Goal: Transaction & Acquisition: Purchase product/service

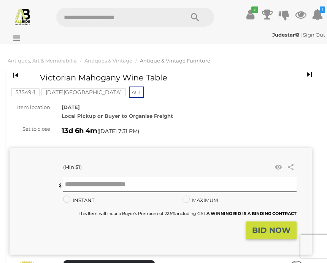
click at [301, 14] on icon at bounding box center [300, 15] width 11 height 14
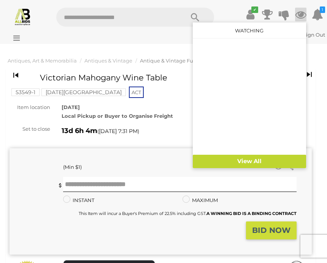
click at [239, 160] on link "View All" at bounding box center [249, 160] width 113 height 13
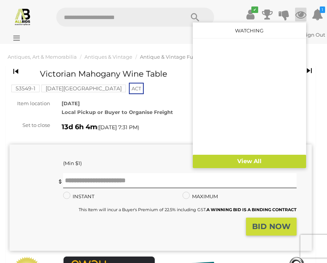
scroll to position [7, 0]
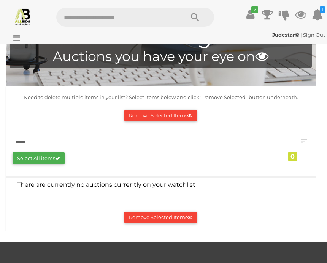
scroll to position [38, 0]
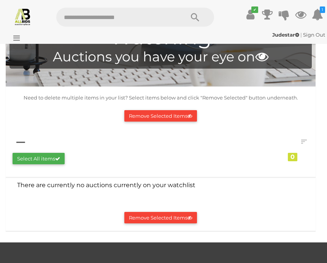
click at [52, 157] on button "Select All items" at bounding box center [39, 159] width 52 height 12
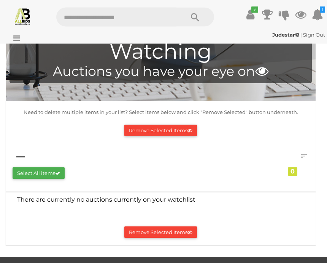
scroll to position [0, 0]
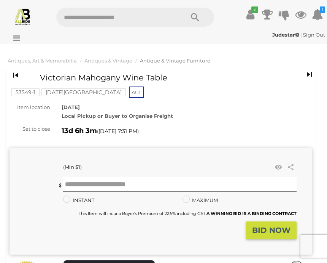
click at [303, 16] on icon at bounding box center [300, 15] width 11 height 14
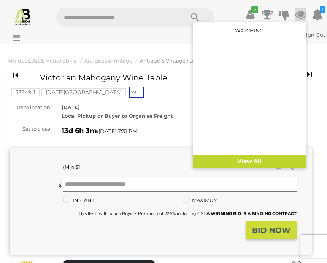
click at [158, 42] on div "Judestar | Sign Out Judestar | Sign Out" at bounding box center [163, 36] width 327 height 15
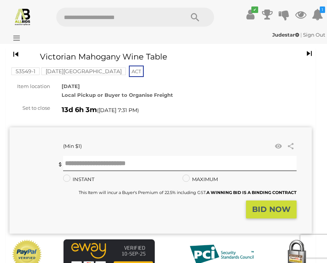
scroll to position [21, 0]
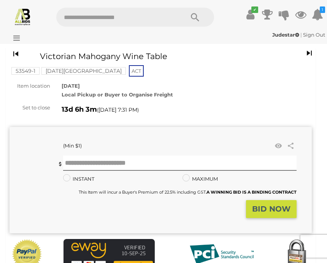
click at [20, 38] on div "Judestar | Sign Out Judestar | Sign Out" at bounding box center [163, 34] width 323 height 9
click at [11, 38] on icon at bounding box center [15, 38] width 10 height 8
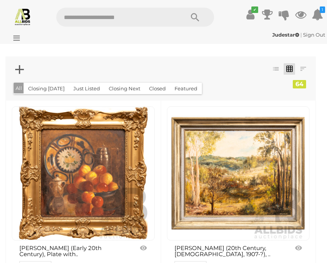
scroll to position [4680, 0]
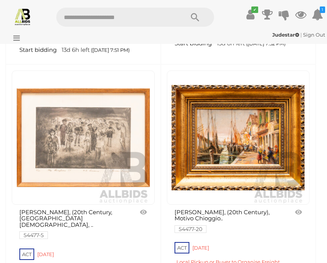
click at [301, 15] on icon at bounding box center [300, 15] width 11 height 14
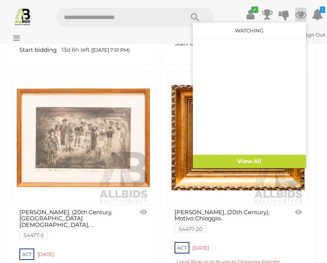
click at [242, 160] on link "View All" at bounding box center [249, 160] width 113 height 13
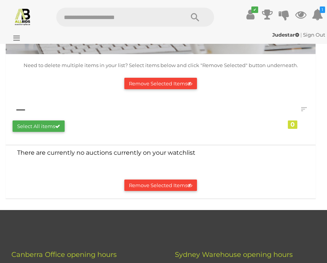
scroll to position [70, 0]
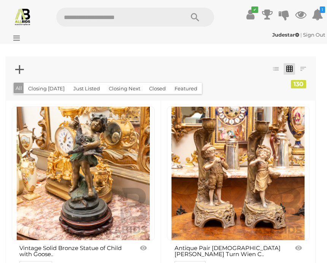
click at [299, 13] on icon at bounding box center [300, 15] width 11 height 14
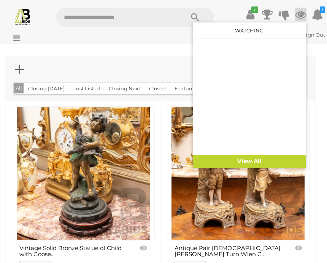
click at [251, 162] on link "View All" at bounding box center [249, 160] width 113 height 13
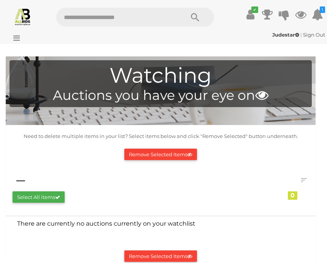
click at [322, 12] on icon "1" at bounding box center [322, 9] width 5 height 6
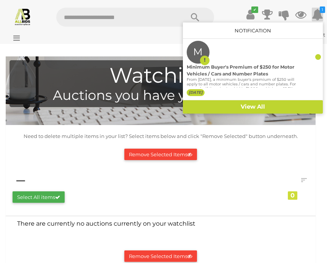
click at [247, 158] on div at bounding box center [163, 131] width 327 height 263
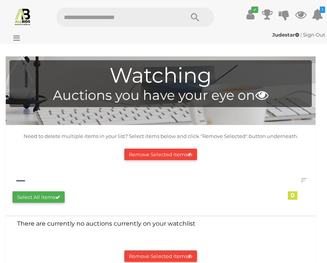
click at [266, 99] on icon at bounding box center [261, 94] width 13 height 13
click at [196, 88] on h4 "Auctions you have your eye on" at bounding box center [160, 95] width 295 height 15
click at [304, 180] on link at bounding box center [303, 179] width 11 height 11
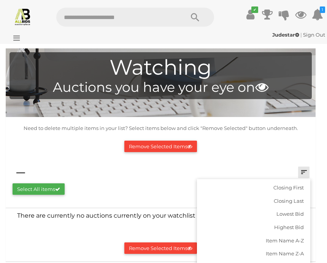
scroll to position [12, 0]
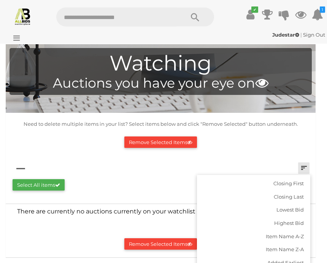
click at [275, 140] on div at bounding box center [163, 131] width 327 height 263
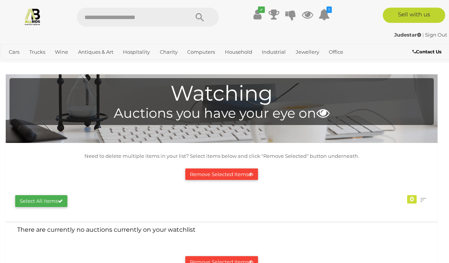
scroll to position [0, 0]
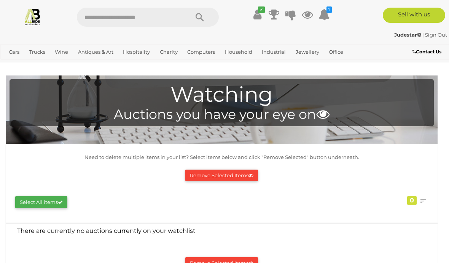
click at [0, 0] on link "Antiques & Vintage" at bounding box center [0, 0] width 0 height 0
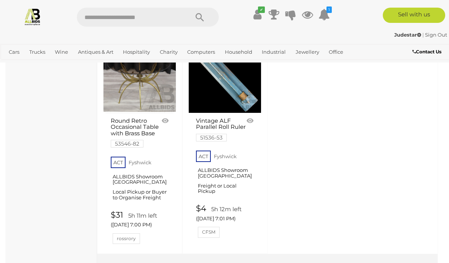
scroll to position [2871, 0]
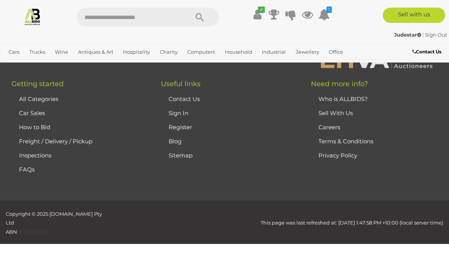
scroll to position [111, 0]
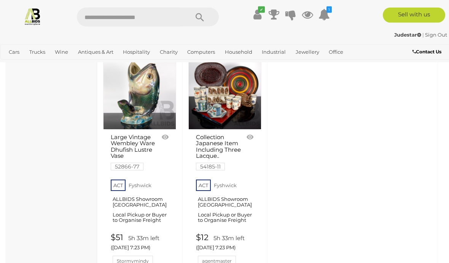
scroll to position [2888, 0]
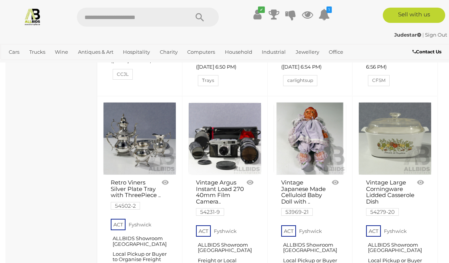
scroll to position [2352, 0]
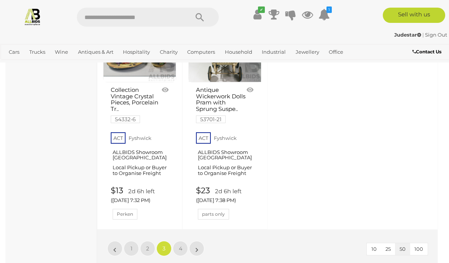
click at [202, 240] on link "»" at bounding box center [196, 247] width 15 height 15
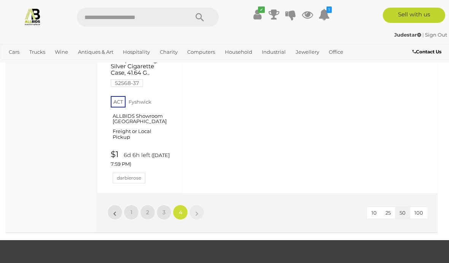
scroll to position [2686, 0]
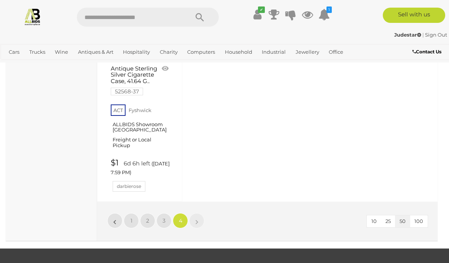
click at [194, 213] on link "»" at bounding box center [196, 220] width 15 height 15
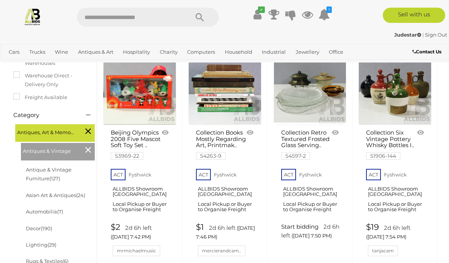
scroll to position [142, 0]
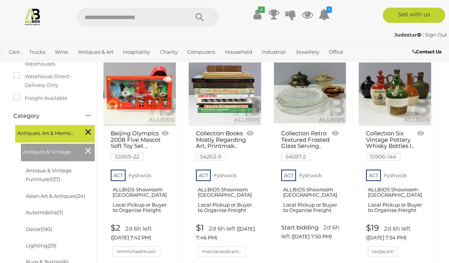
scroll to position [111, 0]
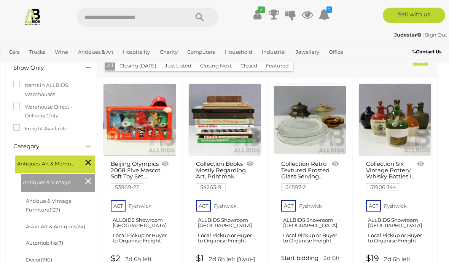
click at [155, 14] on input "text" at bounding box center [129, 17] width 104 height 19
type input "**********"
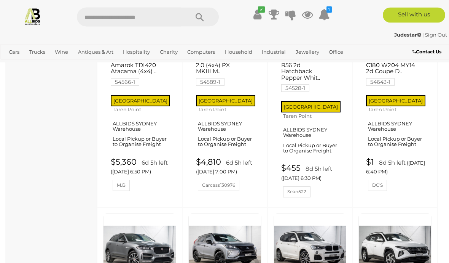
scroll to position [1268, 0]
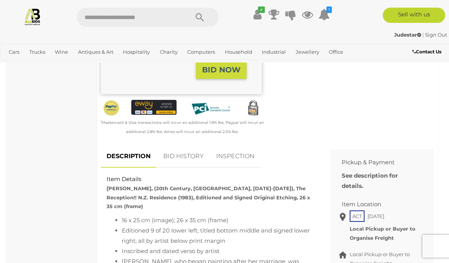
scroll to position [238, 0]
click at [188, 156] on link "BID HISTORY" at bounding box center [184, 156] width 52 height 22
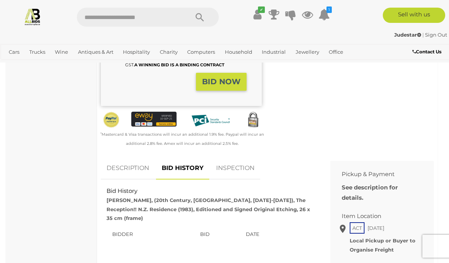
scroll to position [217, 0]
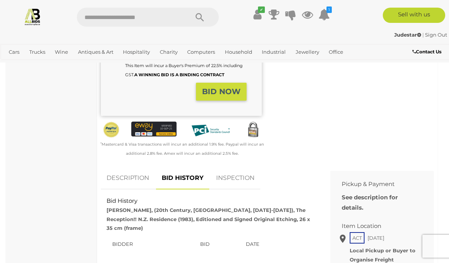
click at [250, 177] on link "INSPECTION" at bounding box center [235, 178] width 50 height 22
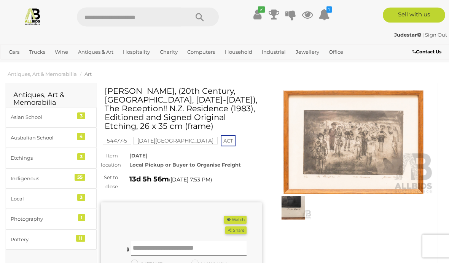
scroll to position [0, 0]
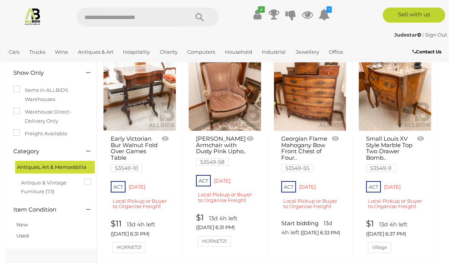
scroll to position [64, 0]
click at [134, 244] on link "$11 13d 4h left ([DATE] 6:31 PM) HORNET21" at bounding box center [141, 235] width 60 height 33
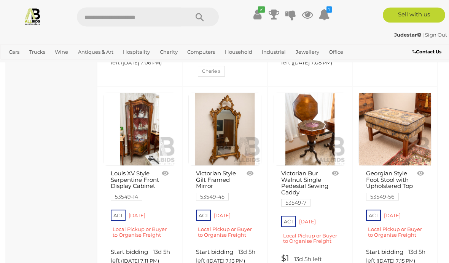
scroll to position [1076, 0]
click at [319, 127] on link at bounding box center [310, 128] width 73 height 73
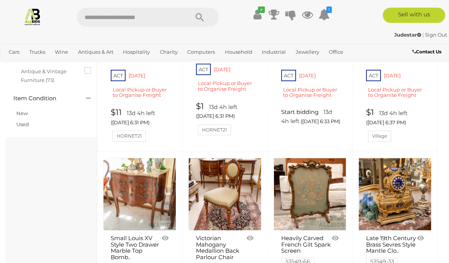
scroll to position [0, 0]
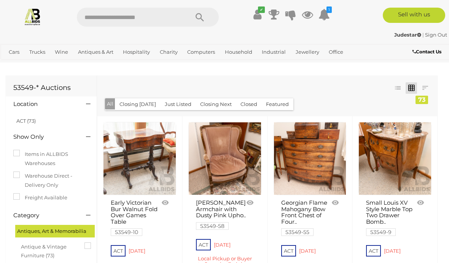
click at [309, 12] on icon at bounding box center [307, 15] width 11 height 14
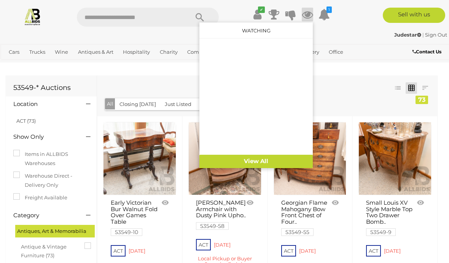
click at [276, 162] on link "View All" at bounding box center [255, 160] width 113 height 13
click at [351, 57] on ul "Cars Closing on Weekdays View All Cars Auctions" at bounding box center [187, 52] width 363 height 13
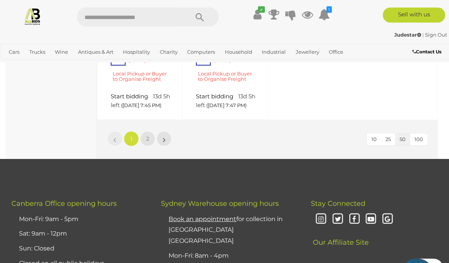
scroll to position [2663, 0]
click at [162, 146] on link "»" at bounding box center [163, 138] width 15 height 15
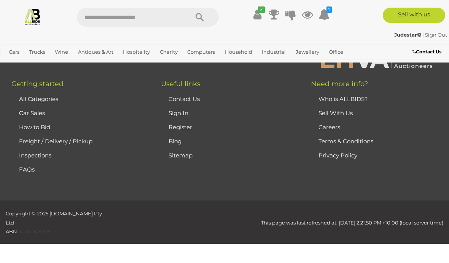
scroll to position [0, 0]
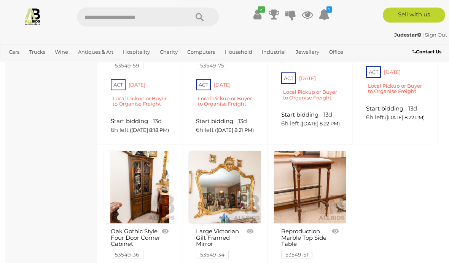
scroll to position [1021, 0]
click at [240, 183] on link at bounding box center [224, 186] width 73 height 73
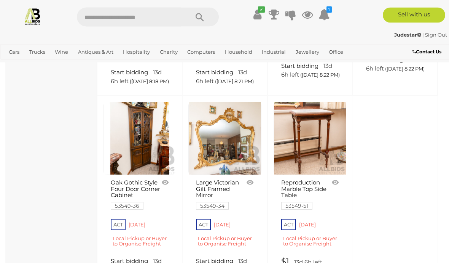
scroll to position [1069, 0]
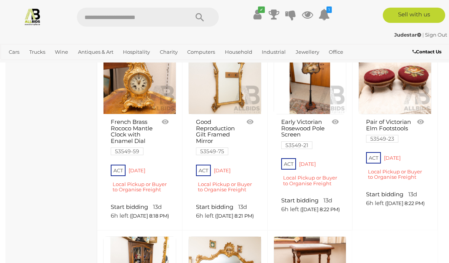
click at [342, 33] on div "Judestar | Sign Out" at bounding box center [224, 34] width 445 height 9
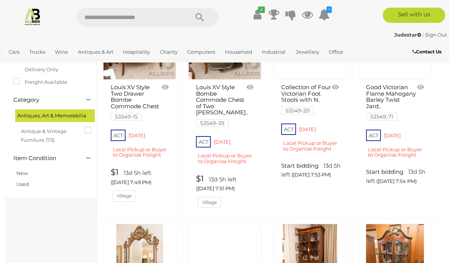
scroll to position [0, 0]
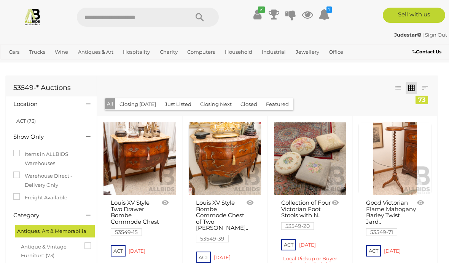
click at [404, 37] on strong "Judestar" at bounding box center [407, 35] width 27 height 6
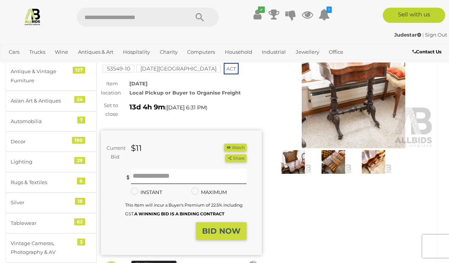
scroll to position [50, 0]
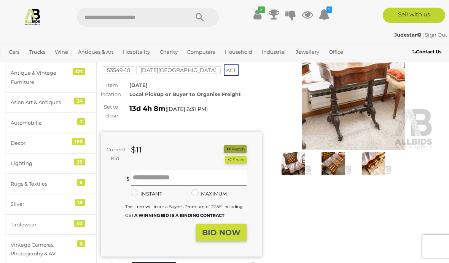
click at [236, 145] on button "Watch" at bounding box center [235, 149] width 22 height 8
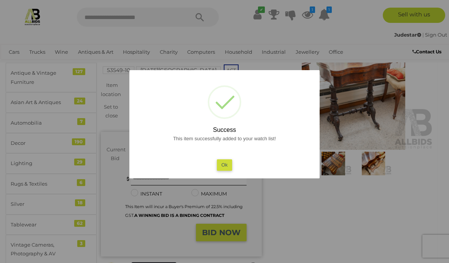
click at [221, 165] on button "Ok" at bounding box center [225, 164] width 16 height 11
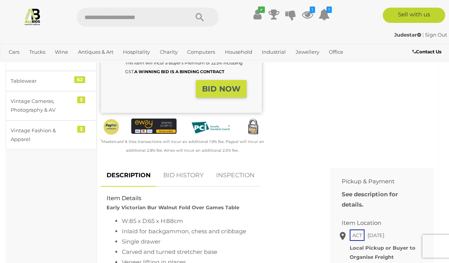
scroll to position [195, 0]
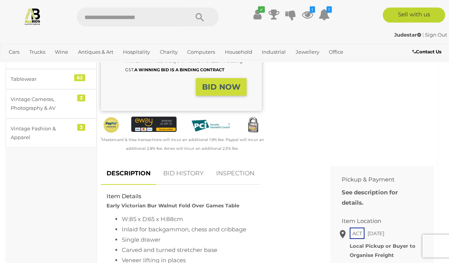
click at [196, 168] on link "BID HISTORY" at bounding box center [184, 173] width 52 height 22
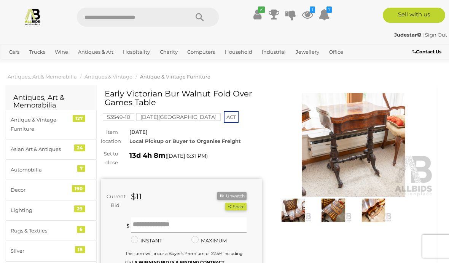
scroll to position [3, 0]
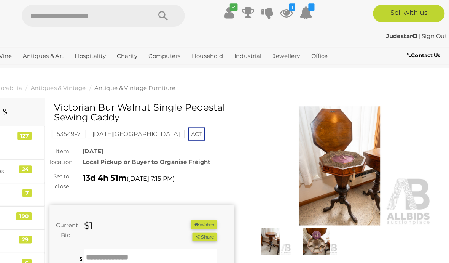
click at [315, 216] on img at bounding box center [333, 213] width 37 height 24
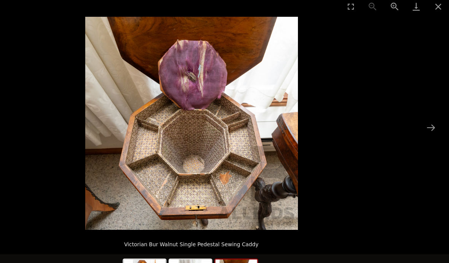
click at [425, 113] on button "Next slide" at bounding box center [433, 114] width 16 height 15
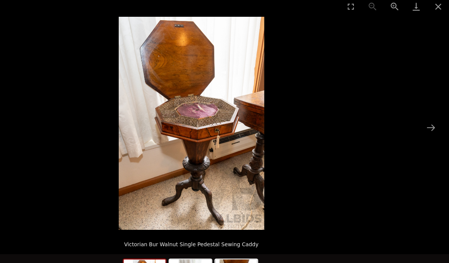
click at [425, 114] on button "Next slide" at bounding box center [433, 114] width 16 height 15
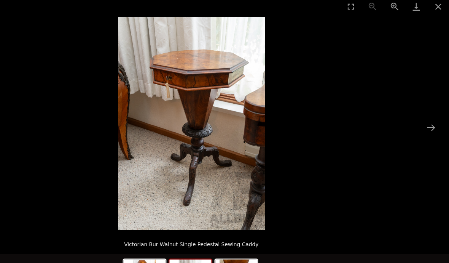
click at [430, 8] on button "Close gallery" at bounding box center [439, 9] width 19 height 18
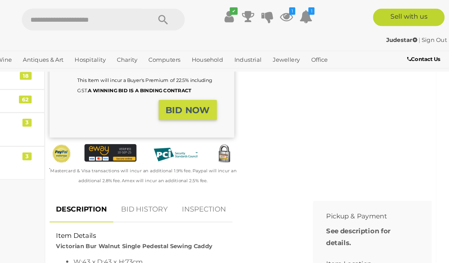
scroll to position [180, 0]
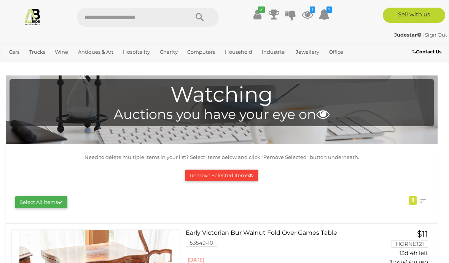
click at [259, 165] on div "Need to delete multiple items in your list? Select items below and click "Remov…" at bounding box center [222, 183] width 424 height 61
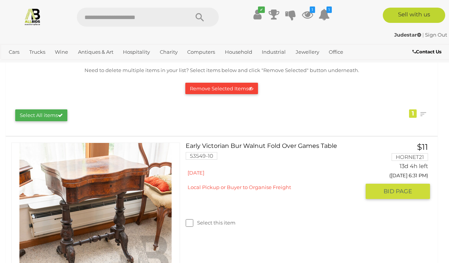
scroll to position [85, 0]
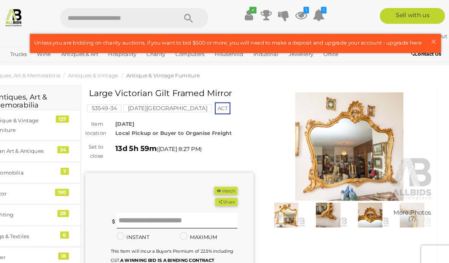
scroll to position [8, 0]
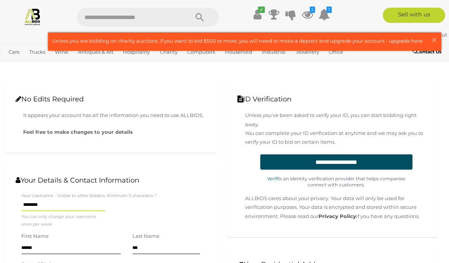
click at [434, 39] on span "×" at bounding box center [434, 39] width 7 height 15
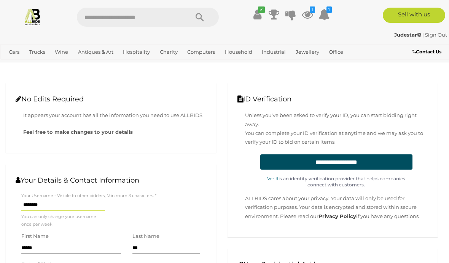
click at [327, 11] on icon "1" at bounding box center [328, 9] width 5 height 6
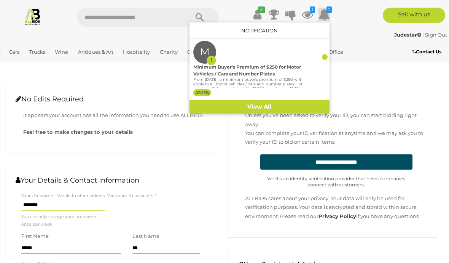
click at [368, 84] on div at bounding box center [224, 131] width 449 height 263
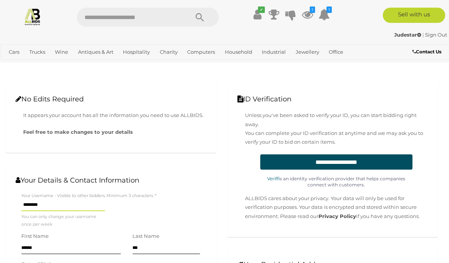
click at [313, 7] on icon "1" at bounding box center [312, 9] width 5 height 6
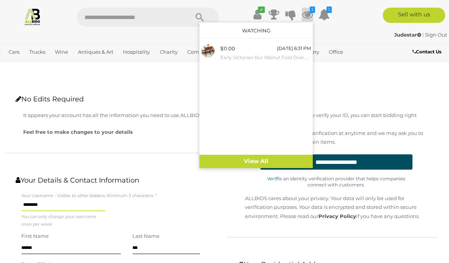
click at [271, 163] on link "View All" at bounding box center [255, 160] width 113 height 13
click at [360, 110] on div at bounding box center [224, 131] width 449 height 263
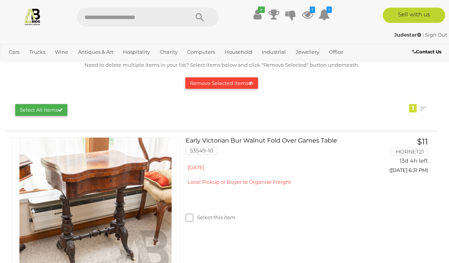
scroll to position [91, 0]
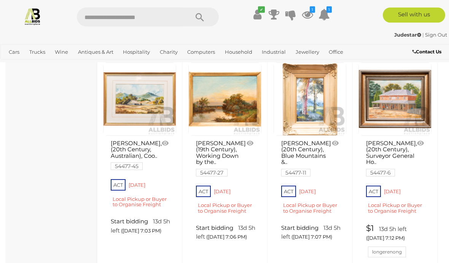
scroll to position [859, 0]
click at [395, 156] on link "B.C.Spratt, (20th Century), Surveyor General Ho.. 54477-6" at bounding box center [391, 157] width 50 height 35
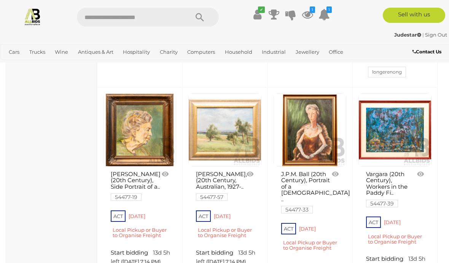
scroll to position [1039, 0]
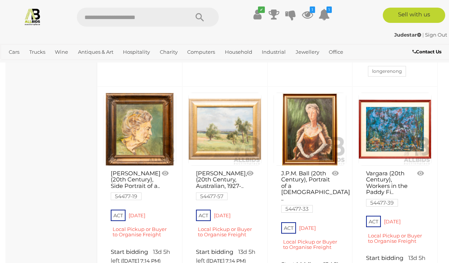
click at [323, 147] on link at bounding box center [310, 128] width 73 height 73
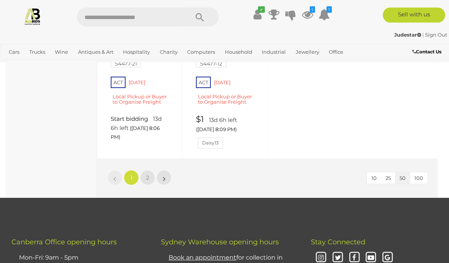
scroll to position [2616, 0]
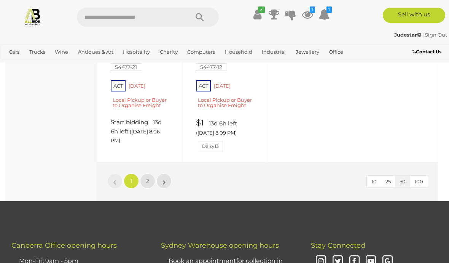
click at [161, 173] on link "»" at bounding box center [163, 180] width 15 height 15
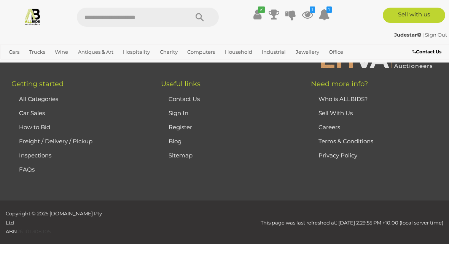
scroll to position [0, 0]
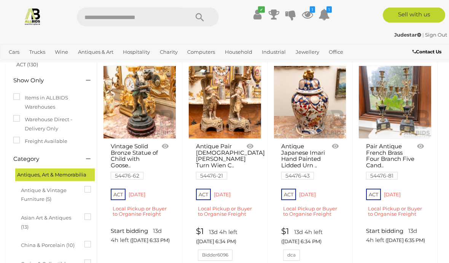
scroll to position [53, 0]
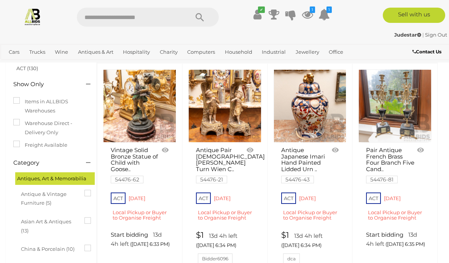
click at [337, 149] on link at bounding box center [336, 149] width 13 height 11
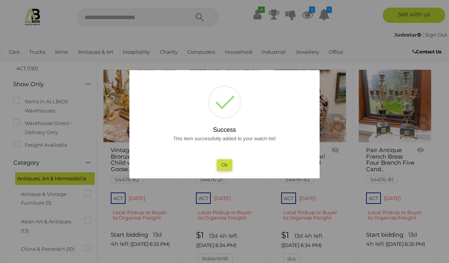
click at [225, 170] on button "Ok" at bounding box center [225, 164] width 16 height 11
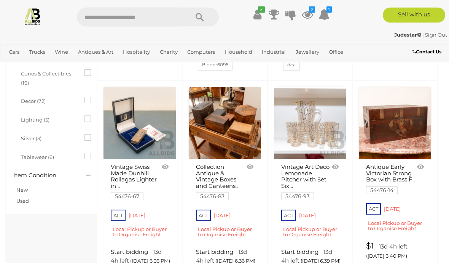
scroll to position [246, 0]
click at [251, 163] on link at bounding box center [251, 166] width 13 height 11
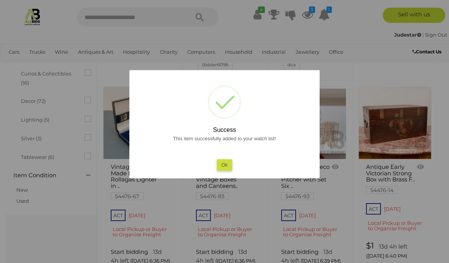
click at [218, 170] on button "Ok" at bounding box center [225, 164] width 16 height 11
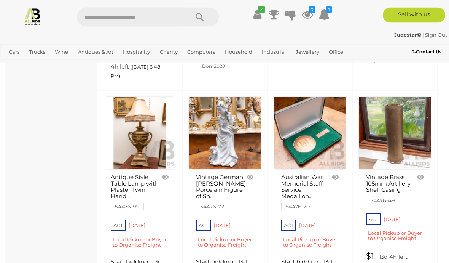
scroll to position [1087, 0]
click at [336, 171] on link at bounding box center [336, 176] width 13 height 11
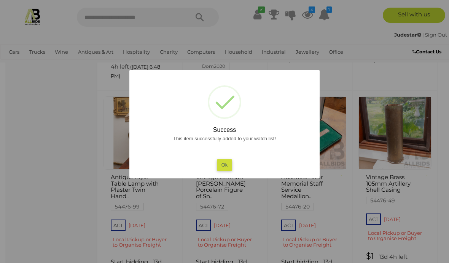
click at [229, 170] on button "Ok" at bounding box center [225, 164] width 16 height 11
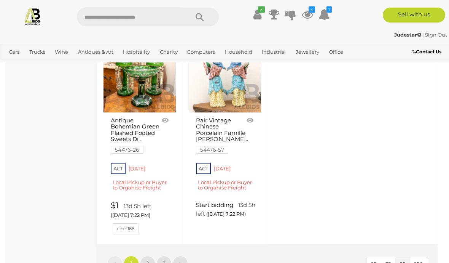
scroll to position [2589, 0]
click at [178, 255] on link "»" at bounding box center [180, 262] width 15 height 15
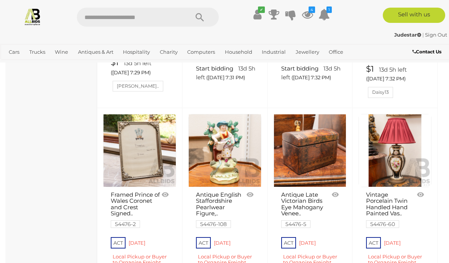
scroll to position [428, 0]
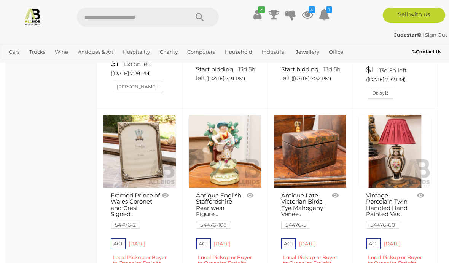
click at [144, 158] on link at bounding box center [139, 151] width 73 height 73
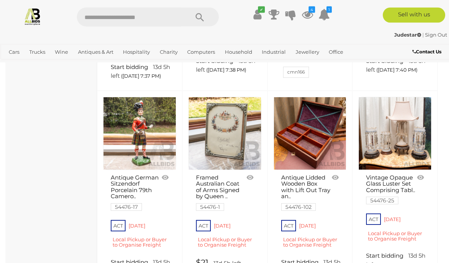
scroll to position [1068, 0]
click at [253, 172] on link at bounding box center [251, 177] width 13 height 11
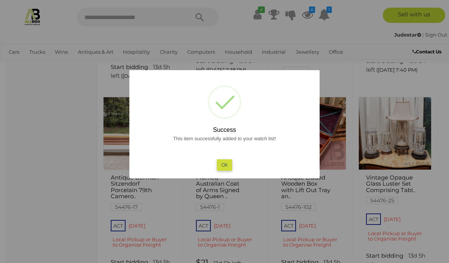
click at [226, 170] on button "Ok" at bounding box center [225, 164] width 16 height 11
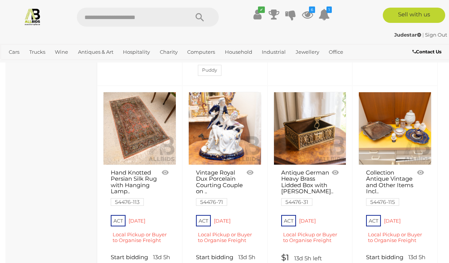
scroll to position [1283, 0]
click at [167, 167] on link at bounding box center [166, 172] width 13 height 11
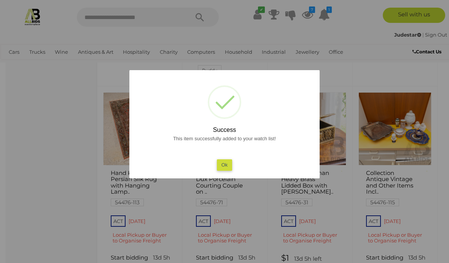
click at [228, 167] on button "Ok" at bounding box center [225, 164] width 16 height 11
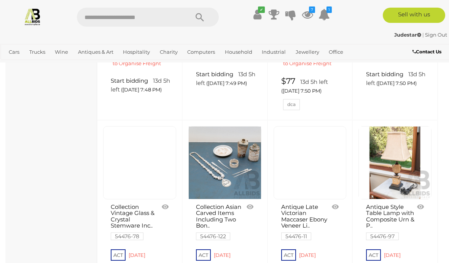
scroll to position [1871, 0]
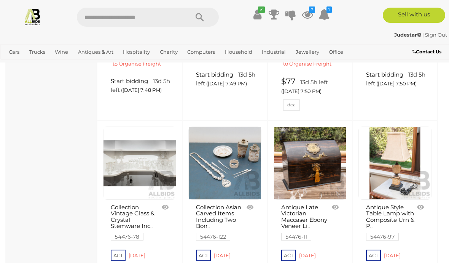
click at [402, 163] on link at bounding box center [394, 162] width 73 height 73
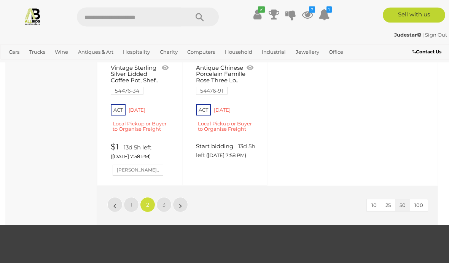
scroll to position [2640, 0]
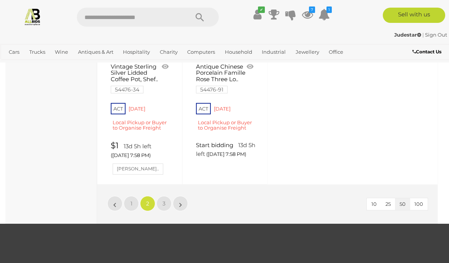
click at [182, 196] on link "»" at bounding box center [180, 203] width 15 height 15
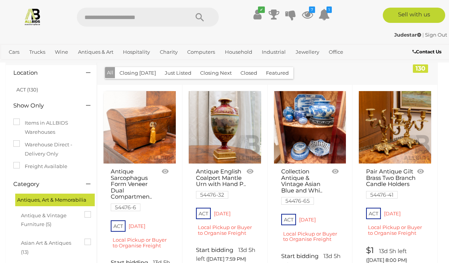
scroll to position [32, 0]
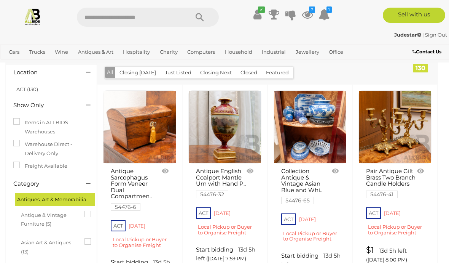
click at [168, 172] on link at bounding box center [166, 170] width 13 height 11
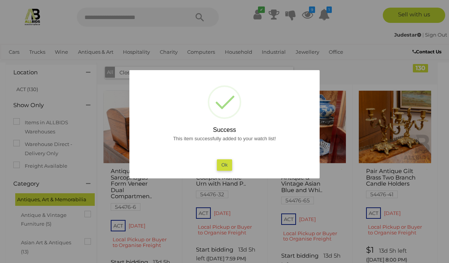
click at [221, 167] on button "Ok" at bounding box center [225, 164] width 16 height 11
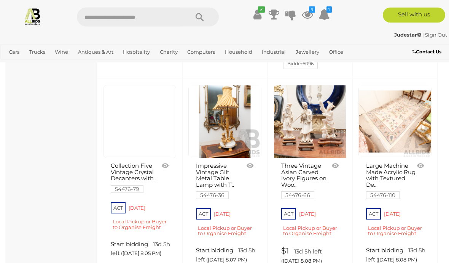
scroll to position [452, 0]
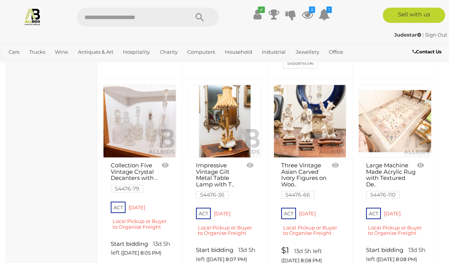
click at [337, 169] on link at bounding box center [336, 164] width 13 height 11
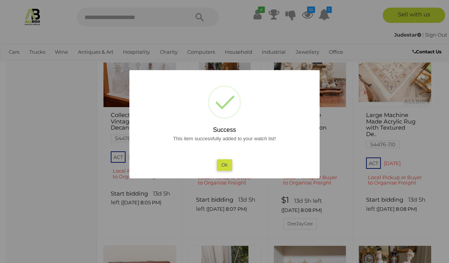
scroll to position [503, 0]
click at [228, 170] on button "Ok" at bounding box center [225, 164] width 16 height 11
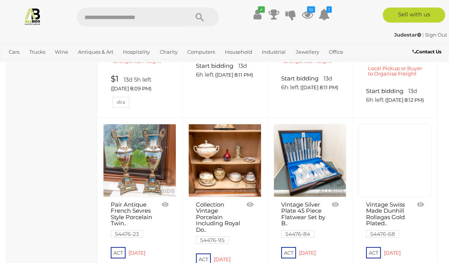
scroll to position [834, 0]
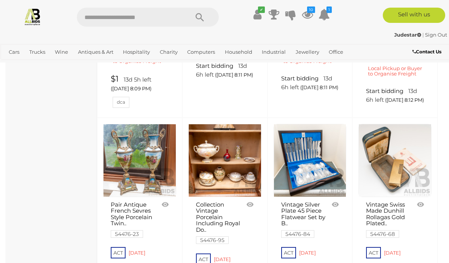
click at [277, 34] on div "Judestar | Sign Out" at bounding box center [224, 34] width 445 height 9
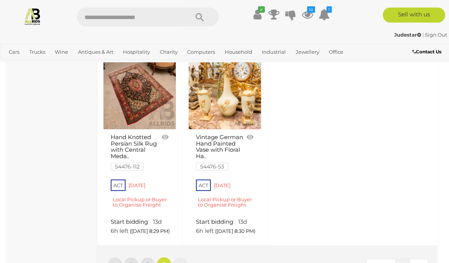
scroll to position [1527, 0]
click at [172, 137] on link at bounding box center [166, 136] width 13 height 11
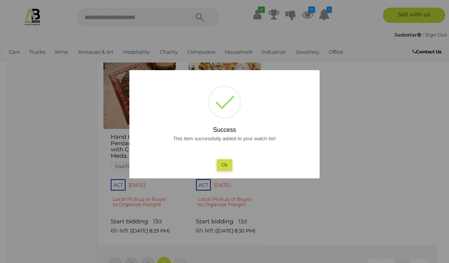
click at [226, 170] on button "Ok" at bounding box center [225, 164] width 16 height 11
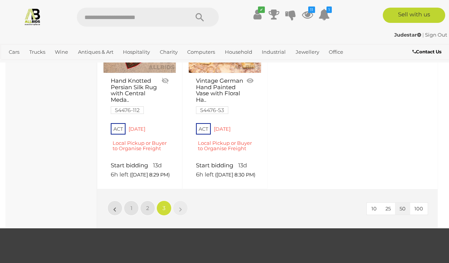
scroll to position [1581, 0]
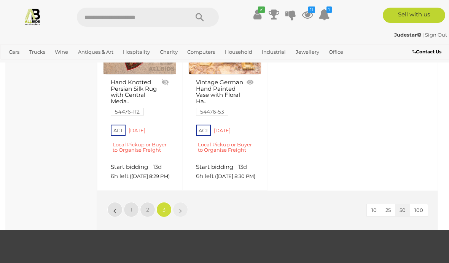
click at [118, 217] on link "«" at bounding box center [114, 209] width 15 height 15
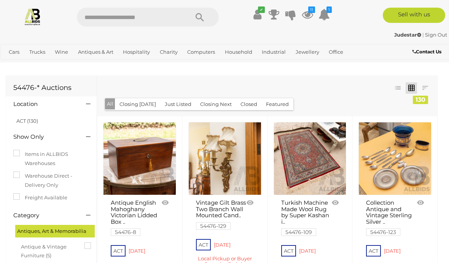
click at [148, 160] on link at bounding box center [139, 158] width 73 height 73
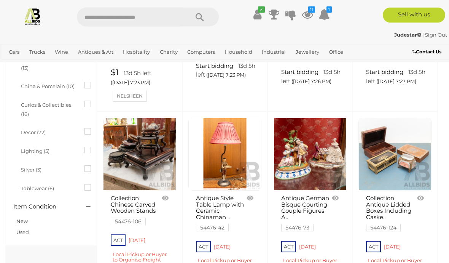
scroll to position [215, 0]
click at [143, 175] on link at bounding box center [139, 154] width 73 height 73
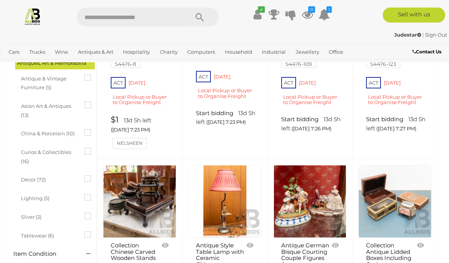
scroll to position [168, 0]
click at [395, 206] on link at bounding box center [394, 201] width 73 height 73
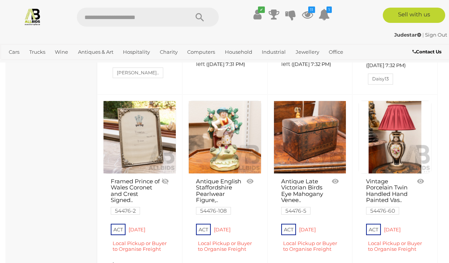
scroll to position [442, 0]
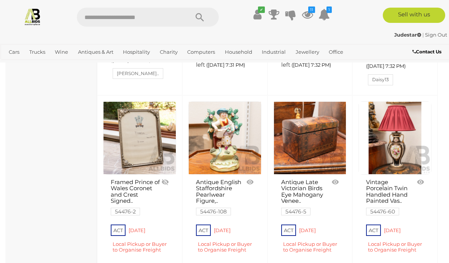
click at [320, 142] on link at bounding box center [310, 137] width 73 height 73
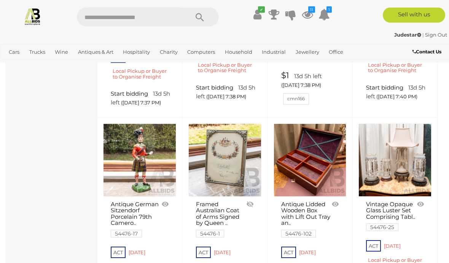
scroll to position [1042, 0]
click at [308, 169] on link at bounding box center [310, 159] width 73 height 73
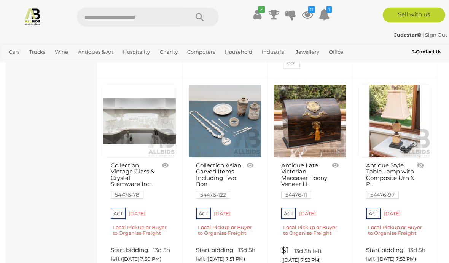
scroll to position [1913, 0]
click at [310, 132] on link at bounding box center [310, 120] width 73 height 73
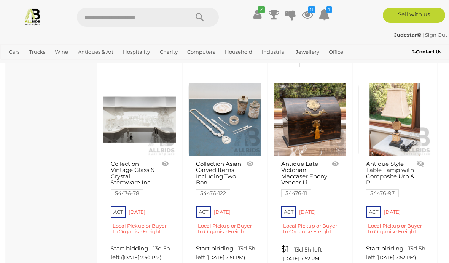
scroll to position [1914, 0]
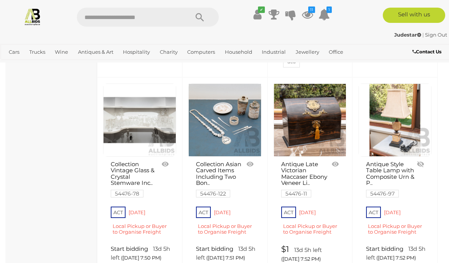
click at [236, 129] on link at bounding box center [224, 119] width 73 height 73
click at [158, 117] on link at bounding box center [139, 119] width 73 height 73
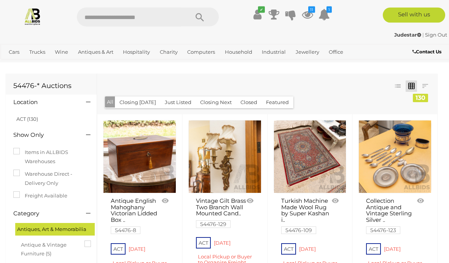
scroll to position [0, 0]
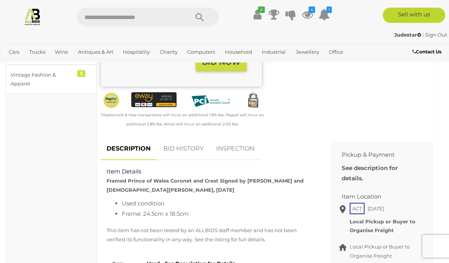
scroll to position [248, 0]
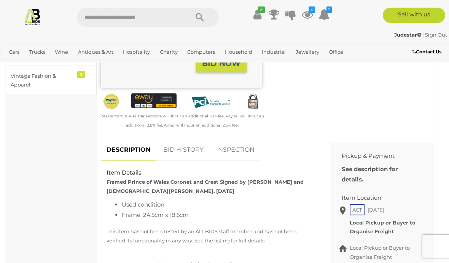
click at [266, 256] on div "Used - See Description for Details" at bounding box center [227, 262] width 172 height 13
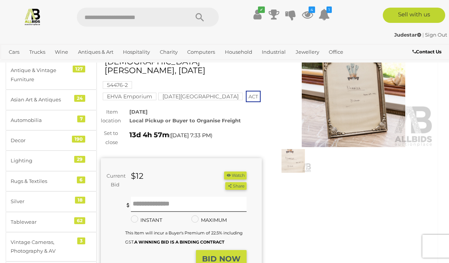
scroll to position [52, 0]
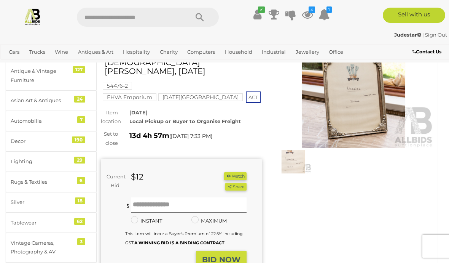
click at [233, 172] on button "Watch" at bounding box center [235, 176] width 22 height 8
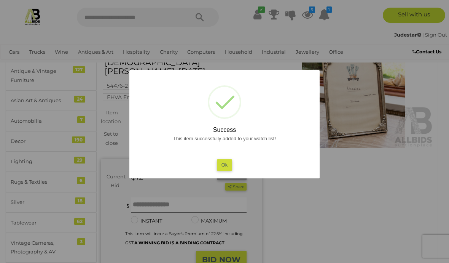
click at [226, 165] on button "Ok" at bounding box center [225, 164] width 16 height 11
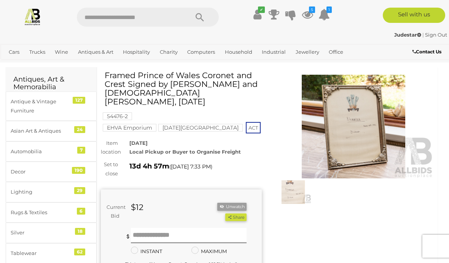
scroll to position [19, 0]
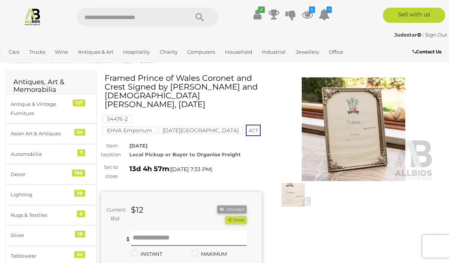
click at [369, 150] on img at bounding box center [353, 128] width 161 height 103
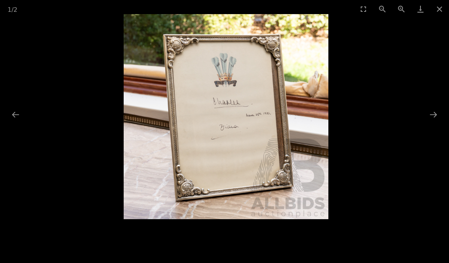
click at [444, 13] on button "Close gallery" at bounding box center [439, 9] width 19 height 18
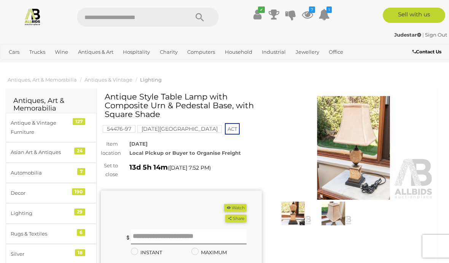
click at [361, 159] on img at bounding box center [353, 147] width 161 height 103
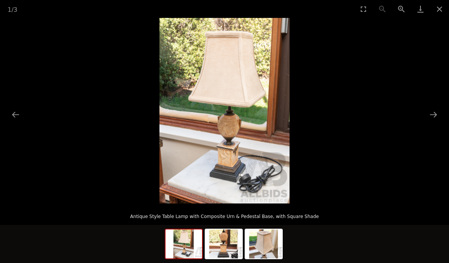
click at [429, 124] on picture at bounding box center [224, 110] width 449 height 185
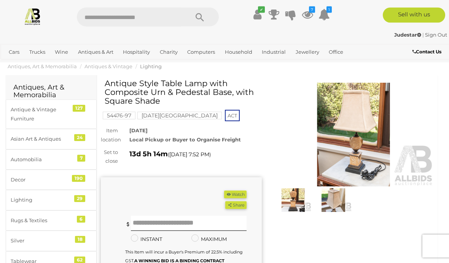
scroll to position [37, 0]
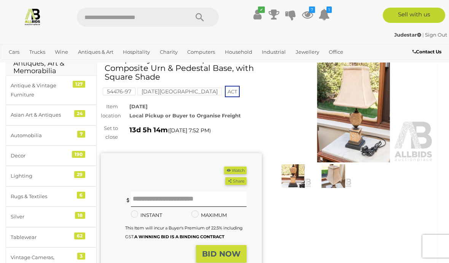
click at [240, 166] on button "Watch" at bounding box center [235, 170] width 22 height 8
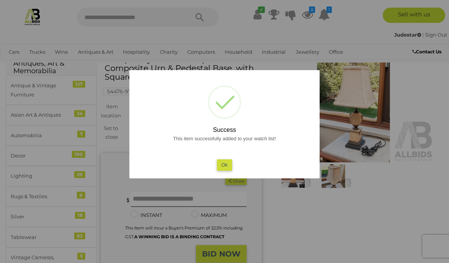
click at [222, 170] on button "Ok" at bounding box center [225, 164] width 16 height 11
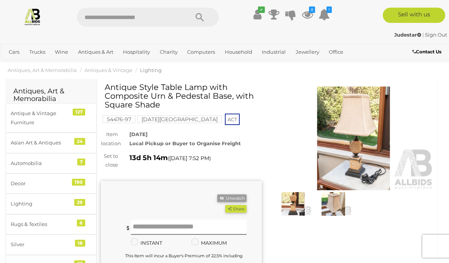
scroll to position [0, 0]
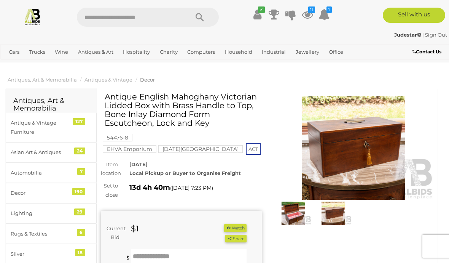
click at [298, 214] on img at bounding box center [293, 213] width 37 height 24
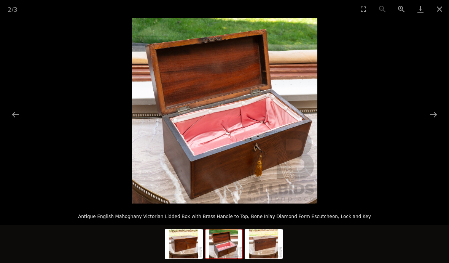
click at [434, 121] on button "Next slide" at bounding box center [433, 114] width 16 height 15
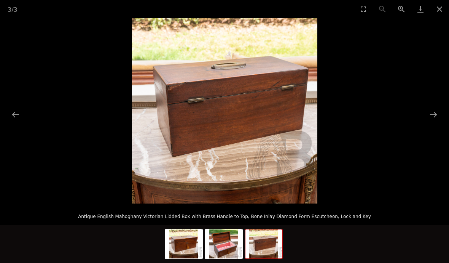
click at [433, 117] on button "Next slide" at bounding box center [433, 114] width 16 height 15
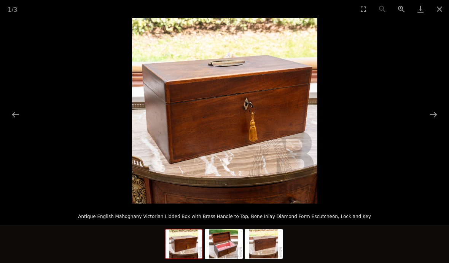
click at [434, 116] on button "Next slide" at bounding box center [433, 114] width 16 height 15
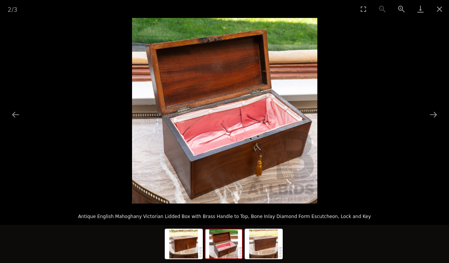
click at [438, 11] on button "Close gallery" at bounding box center [439, 9] width 19 height 18
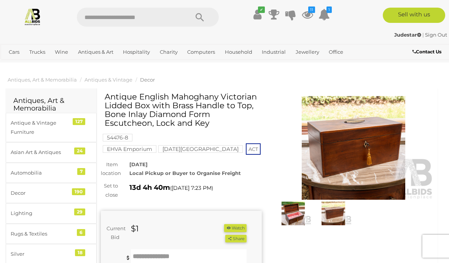
click at [239, 224] on button "Watch" at bounding box center [235, 228] width 22 height 8
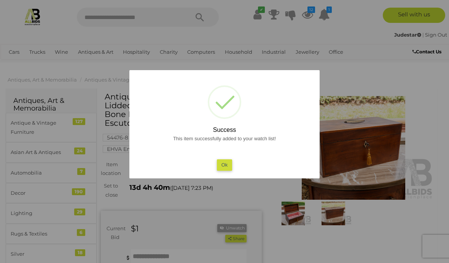
click at [224, 164] on button "Ok" at bounding box center [225, 164] width 16 height 11
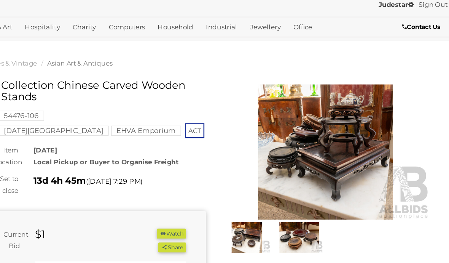
click at [224, 206] on button "Watch" at bounding box center [235, 210] width 22 height 8
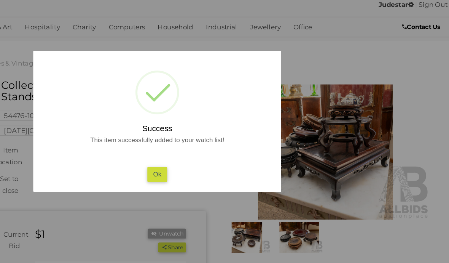
click at [217, 159] on button "Ok" at bounding box center [225, 164] width 16 height 11
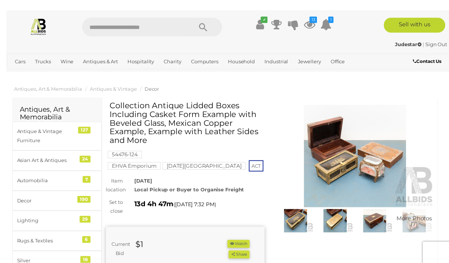
scroll to position [10, 0]
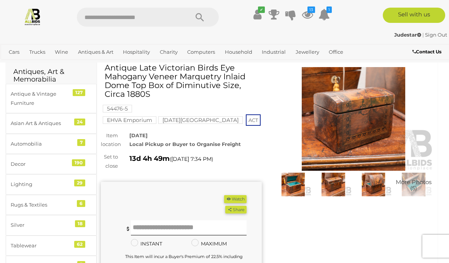
scroll to position [32, 0]
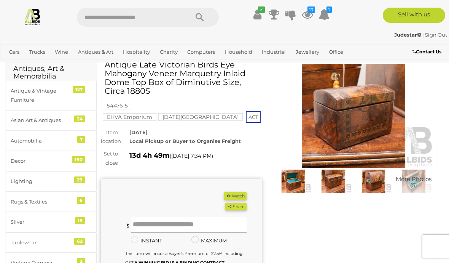
click at [288, 187] on img at bounding box center [293, 181] width 37 height 24
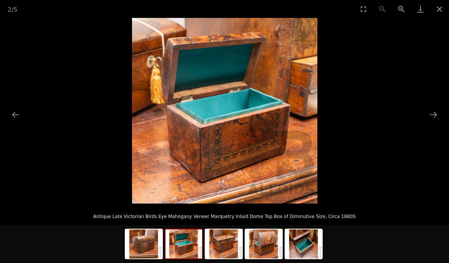
click at [433, 115] on button "Next slide" at bounding box center [433, 114] width 16 height 15
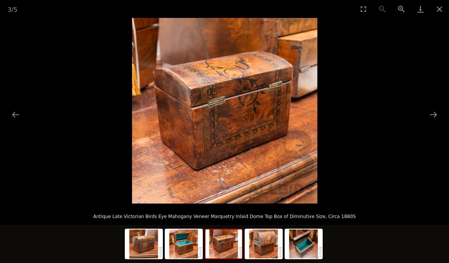
click at [434, 115] on button "Next slide" at bounding box center [433, 114] width 16 height 15
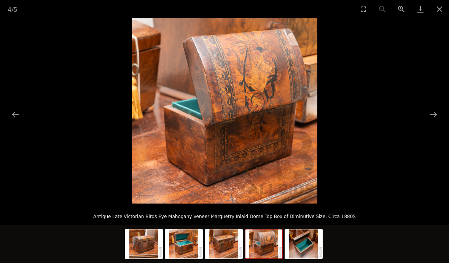
click at [434, 112] on button "Next slide" at bounding box center [433, 114] width 16 height 15
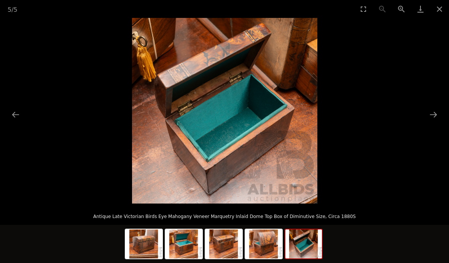
click at [435, 115] on button "Next slide" at bounding box center [433, 114] width 16 height 15
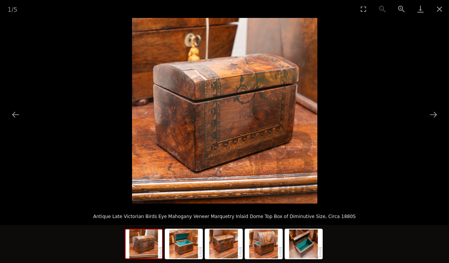
click at [438, 113] on button "Next slide" at bounding box center [433, 114] width 16 height 15
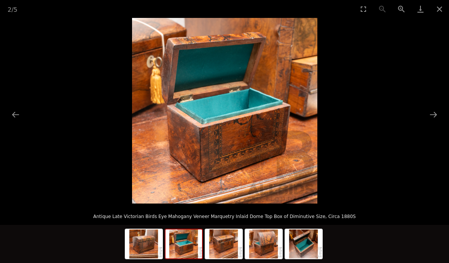
click at [439, 13] on button "Close gallery" at bounding box center [439, 9] width 19 height 18
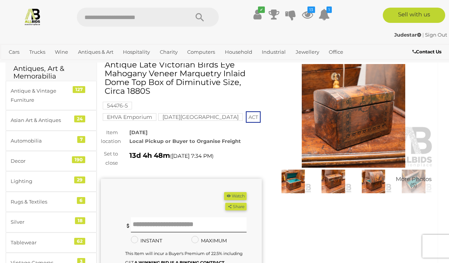
click at [250, 180] on div "(Min $1) Share Facebook Twitter" at bounding box center [181, 240] width 161 height 125
click at [237, 192] on button "Watch" at bounding box center [235, 196] width 22 height 8
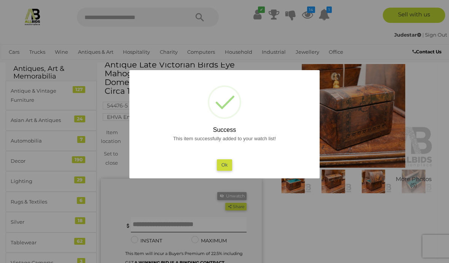
click at [222, 164] on button "Ok" at bounding box center [225, 164] width 16 height 11
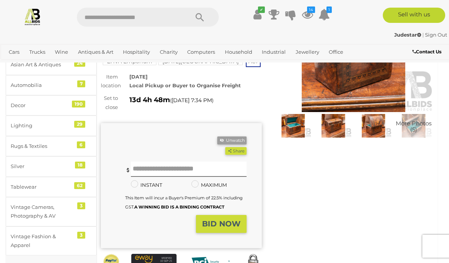
scroll to position [86, 0]
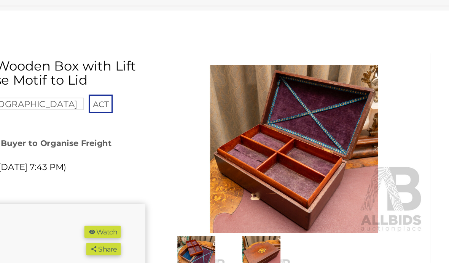
click at [315, 201] on img at bounding box center [333, 213] width 37 height 24
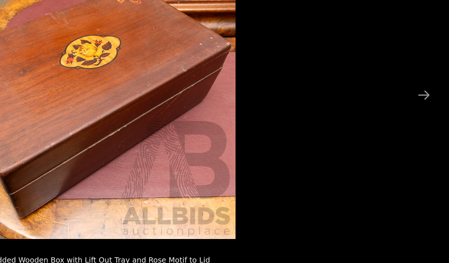
click at [425, 107] on button "Next slide" at bounding box center [433, 114] width 16 height 15
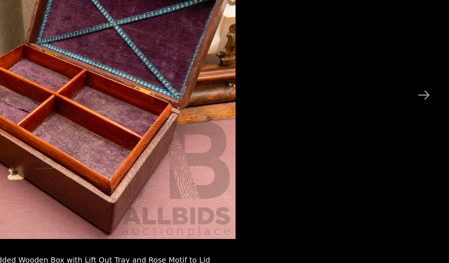
click at [425, 107] on button "Next slide" at bounding box center [433, 114] width 16 height 15
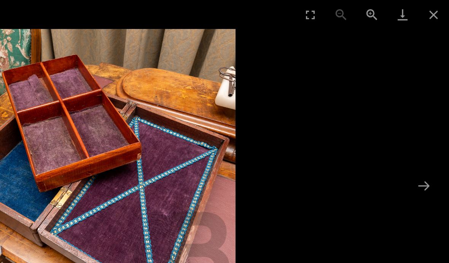
click at [430, 8] on button "Close gallery" at bounding box center [439, 9] width 19 height 18
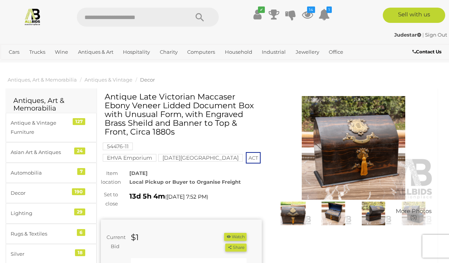
click at [378, 169] on img at bounding box center [353, 147] width 161 height 103
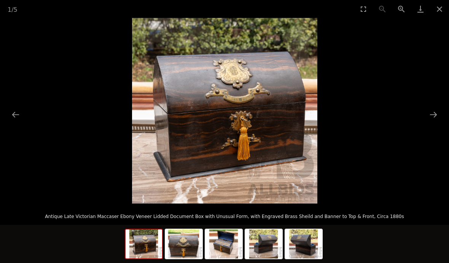
click at [436, 113] on button "Next slide" at bounding box center [433, 114] width 16 height 15
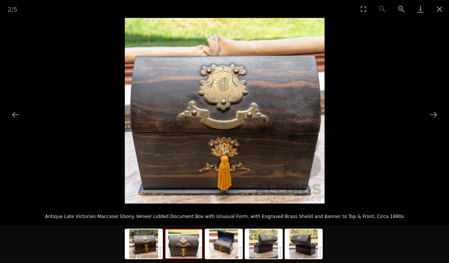
click at [436, 113] on button "Next slide" at bounding box center [433, 114] width 16 height 15
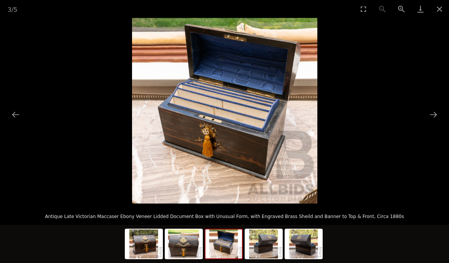
click at [436, 113] on button "Next slide" at bounding box center [433, 114] width 16 height 15
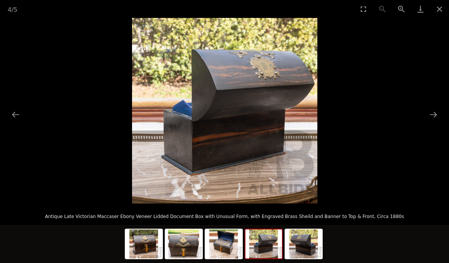
click at [435, 114] on button "Next slide" at bounding box center [433, 114] width 16 height 15
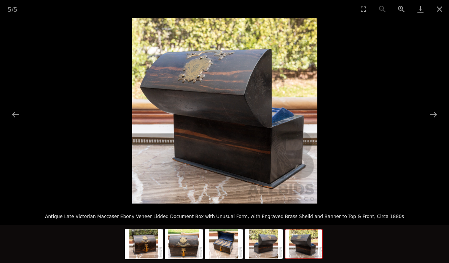
click at [435, 115] on button "Next slide" at bounding box center [433, 114] width 16 height 15
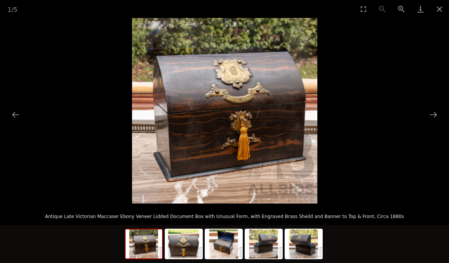
click at [433, 114] on button "Next slide" at bounding box center [433, 114] width 16 height 15
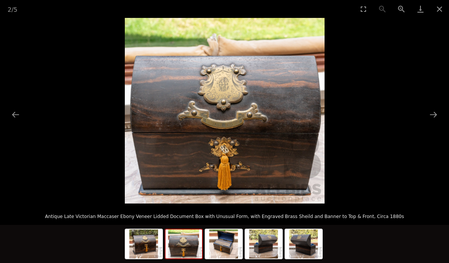
click at [436, 113] on button "Next slide" at bounding box center [433, 114] width 16 height 15
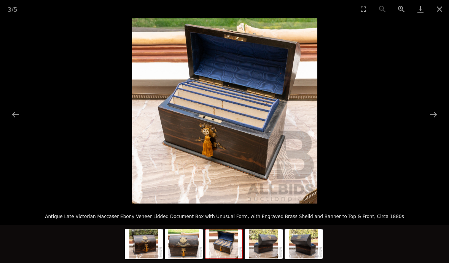
click at [438, 11] on button "Close gallery" at bounding box center [439, 9] width 19 height 18
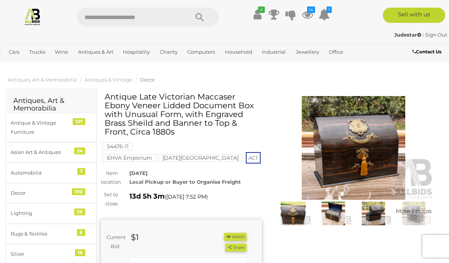
click at [237, 232] on button "Watch" at bounding box center [235, 236] width 22 height 8
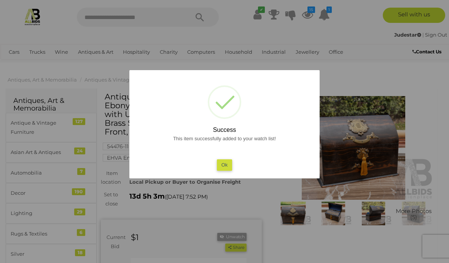
click at [227, 165] on button "Ok" at bounding box center [225, 164] width 16 height 11
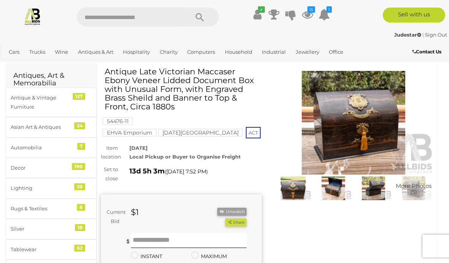
scroll to position [20, 0]
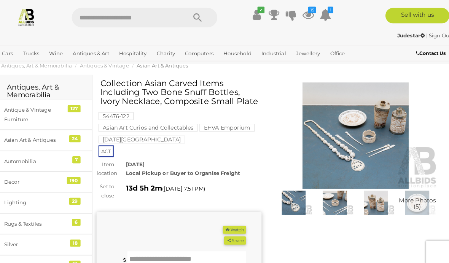
scroll to position [24, 0]
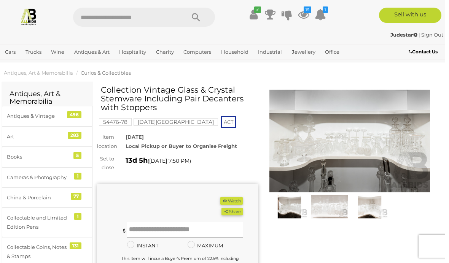
scroll to position [27, 0]
